Goal: Transaction & Acquisition: Obtain resource

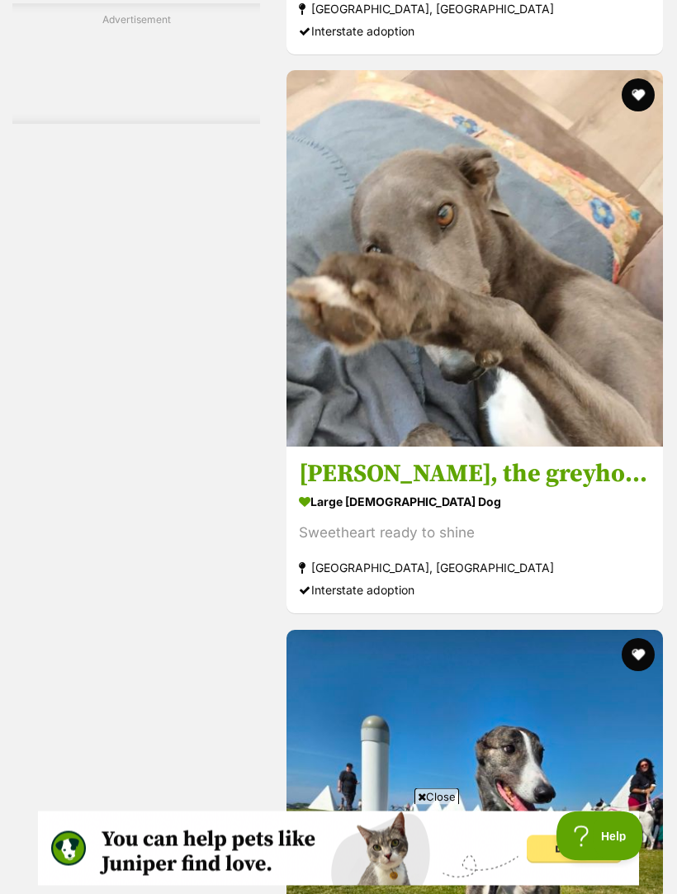
scroll to position [4721, 0]
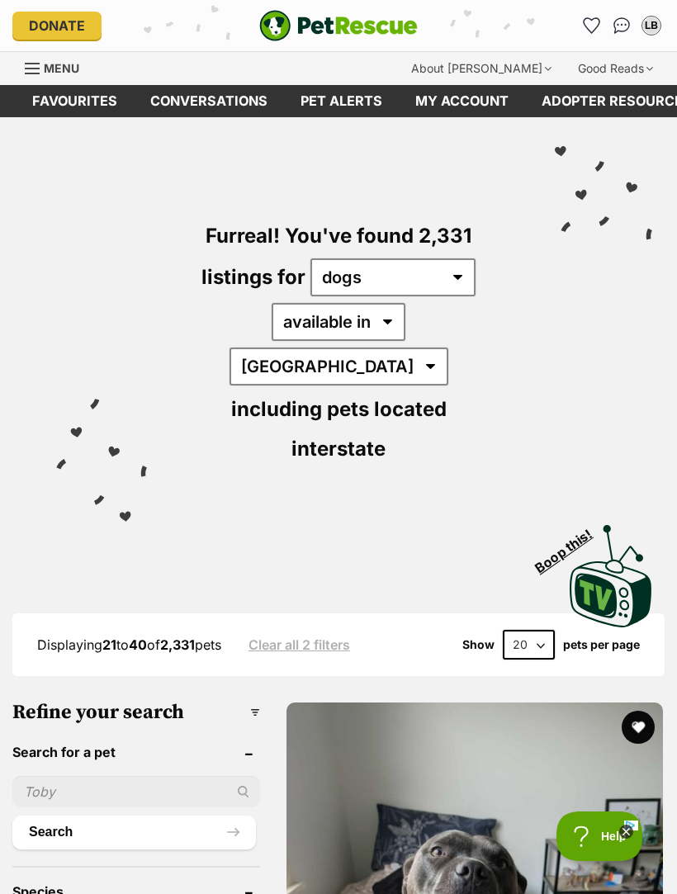
click at [305, 20] on img "PetRescue" at bounding box center [338, 25] width 158 height 31
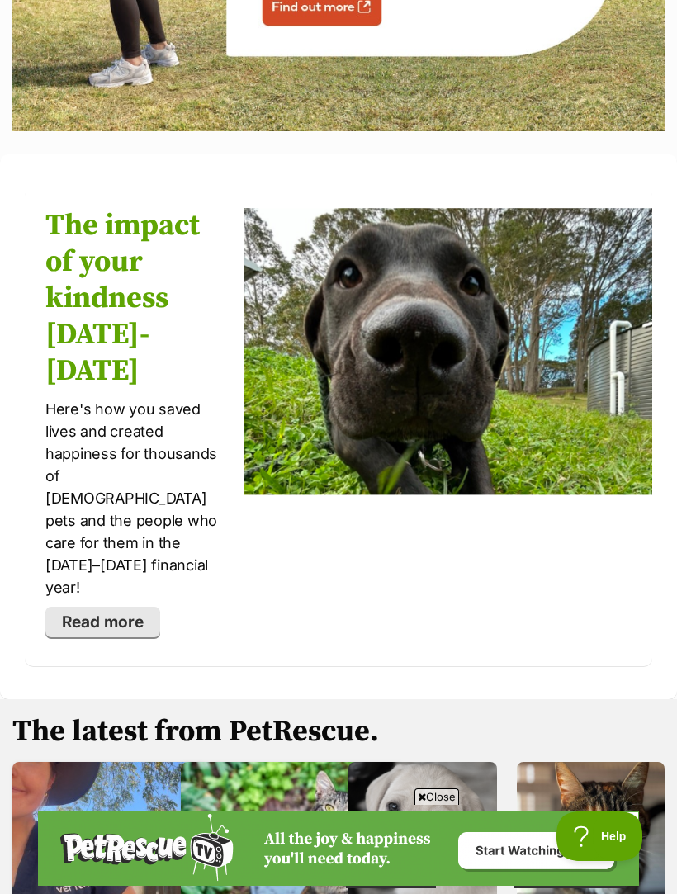
scroll to position [3193, 0]
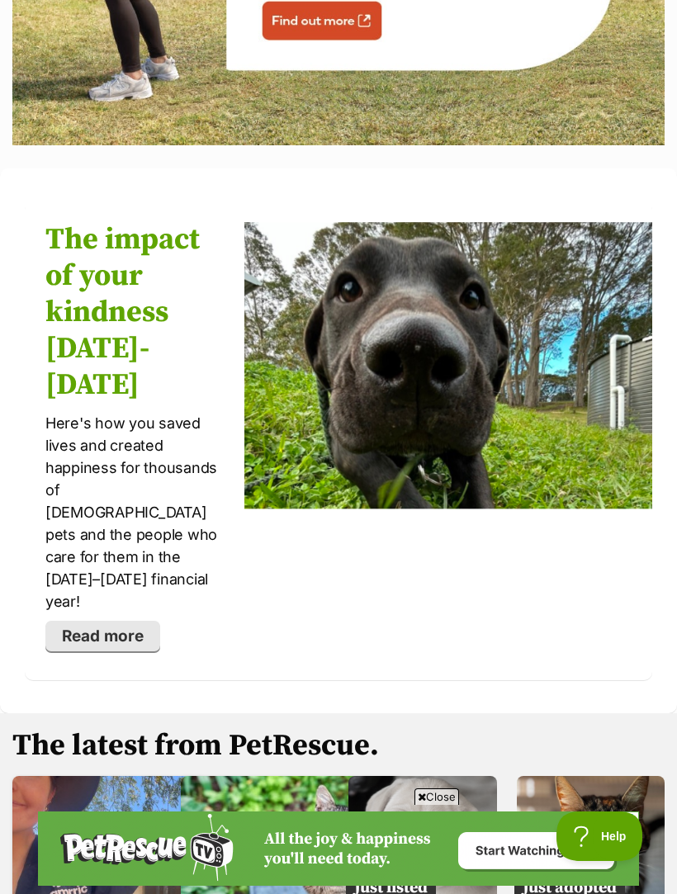
click at [612, 776] on img at bounding box center [591, 850] width 149 height 149
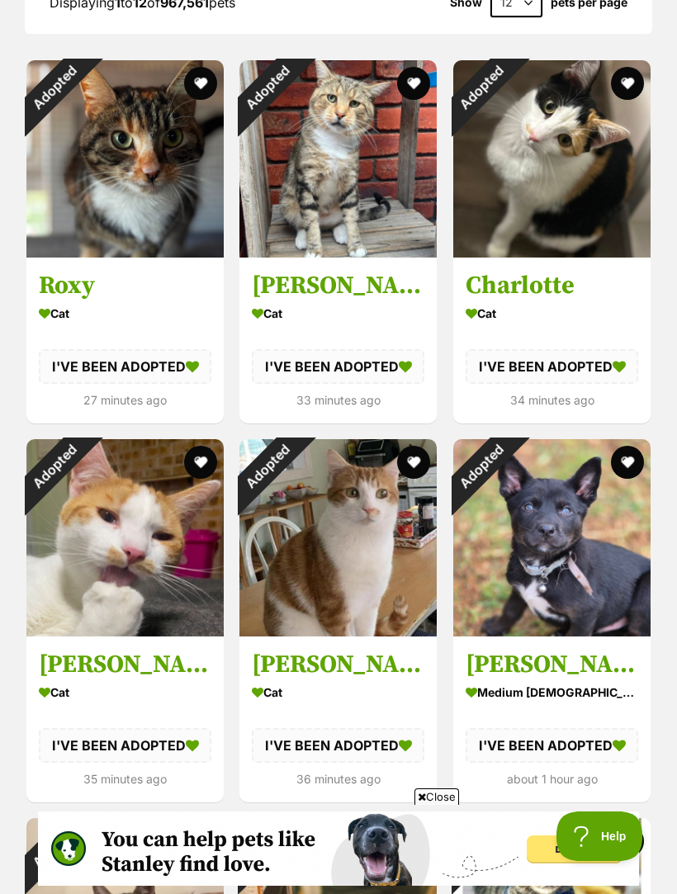
scroll to position [883, 0]
